Goal: Check status

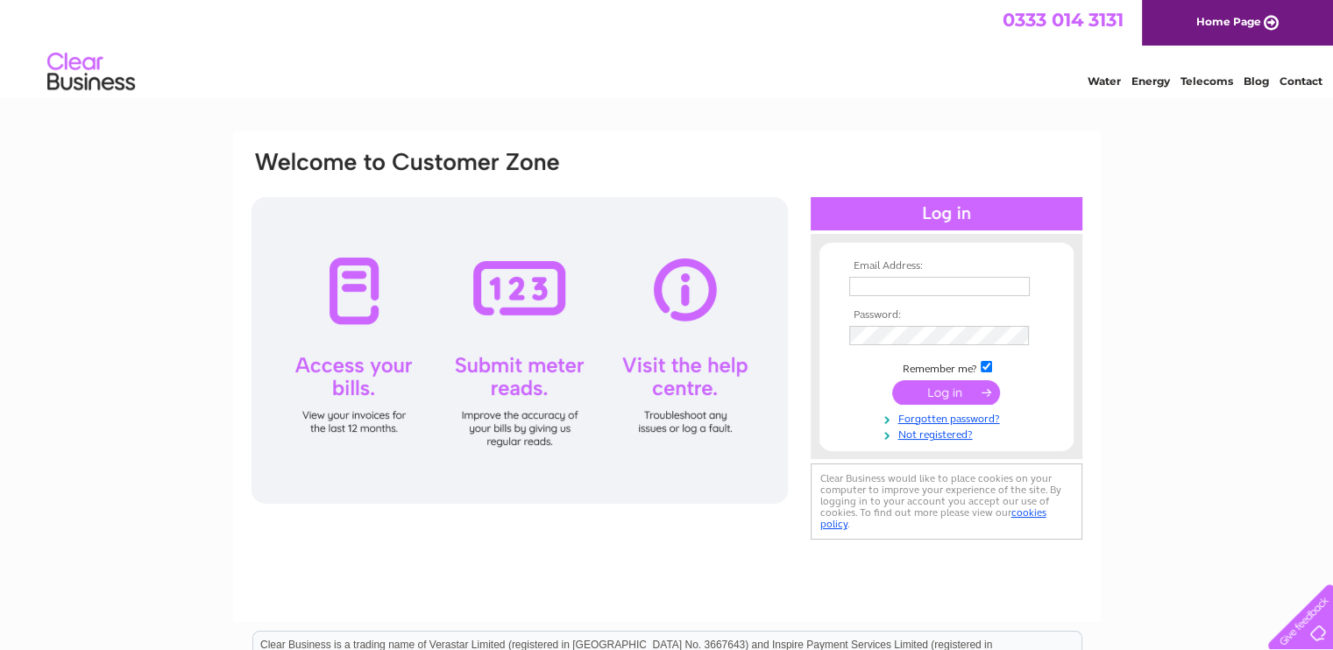
type input "hazeldenrosettes@hotmail.co.uk"
click at [942, 395] on input "submit" at bounding box center [946, 392] width 108 height 25
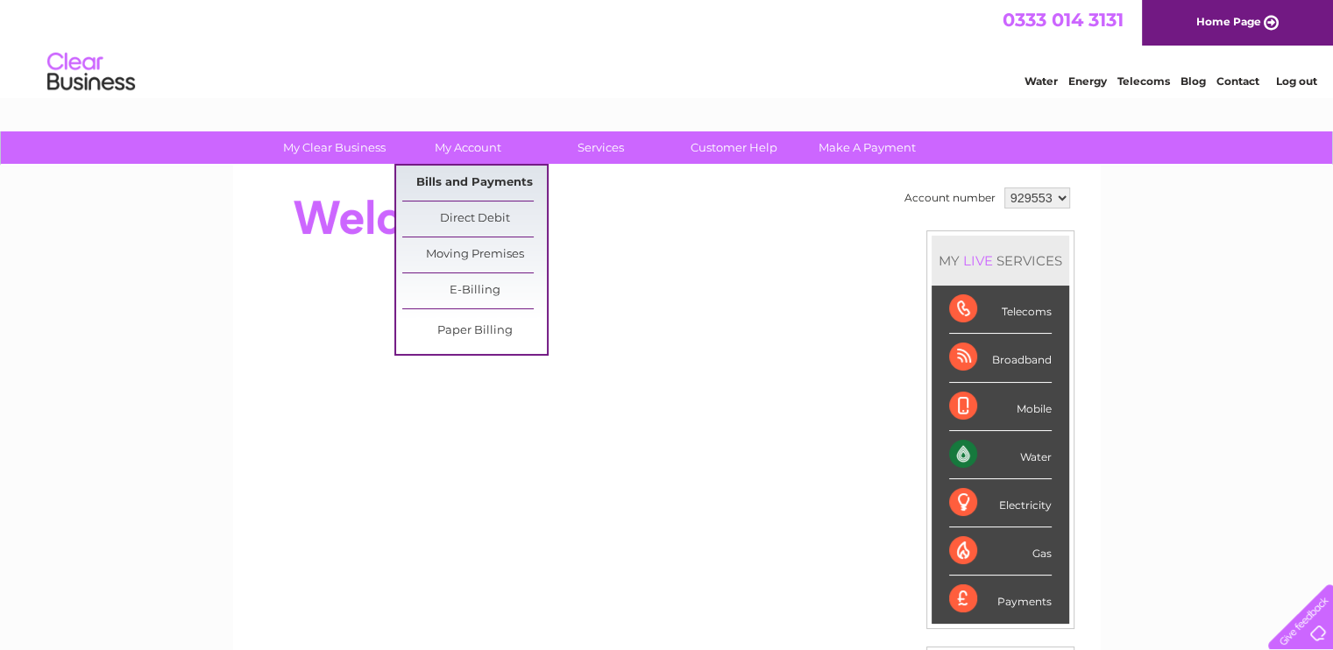
click at [466, 190] on link "Bills and Payments" at bounding box center [474, 183] width 145 height 35
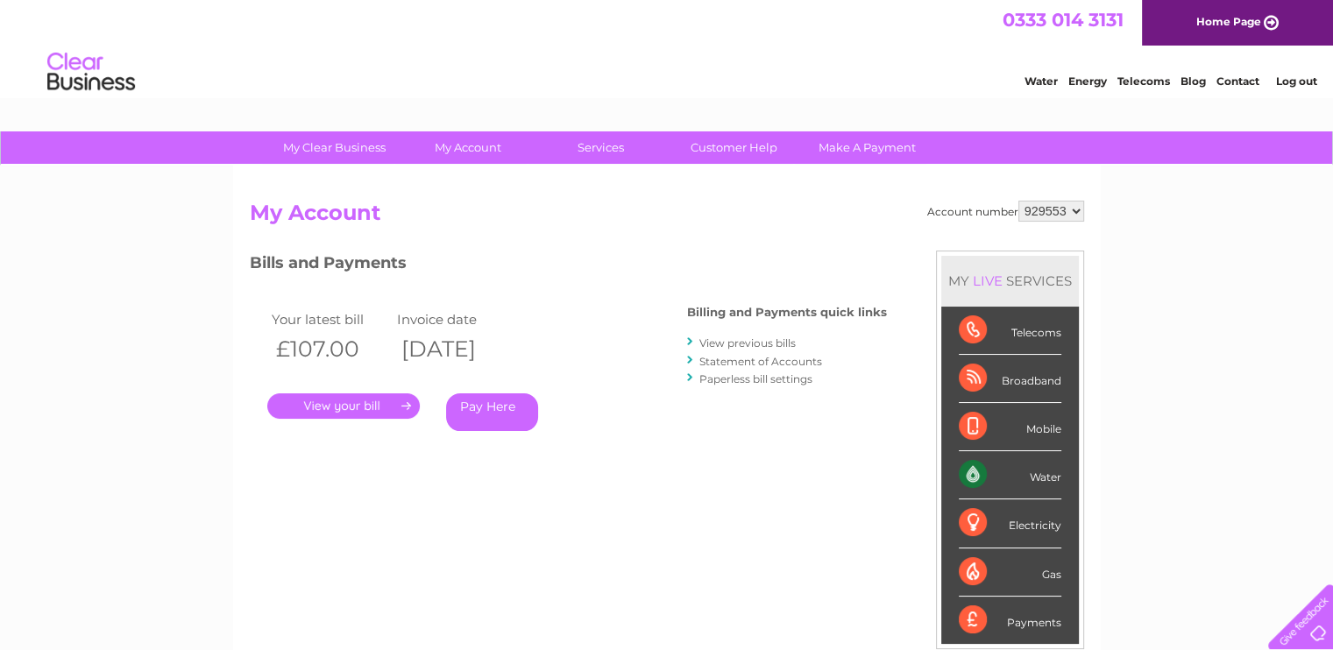
click at [757, 341] on link "View previous bills" at bounding box center [748, 343] width 96 height 13
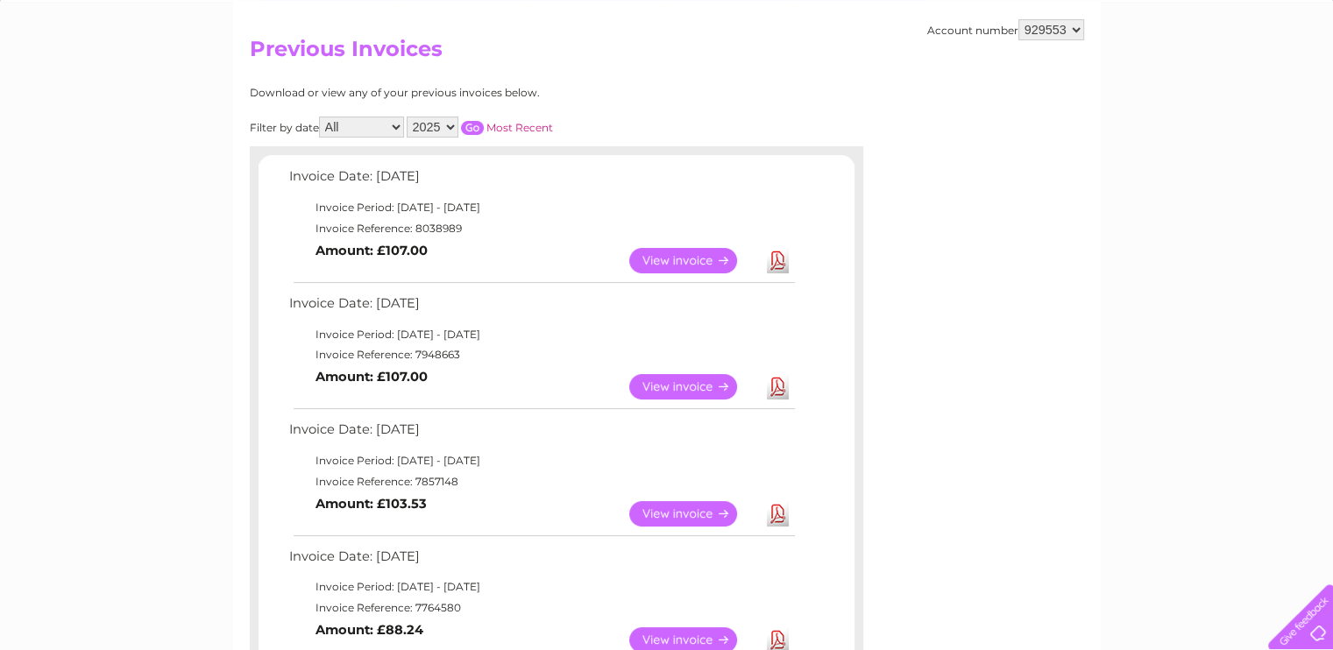
scroll to position [165, 0]
click at [675, 517] on link "View" at bounding box center [693, 513] width 129 height 25
